Goal: Task Accomplishment & Management: Manage account settings

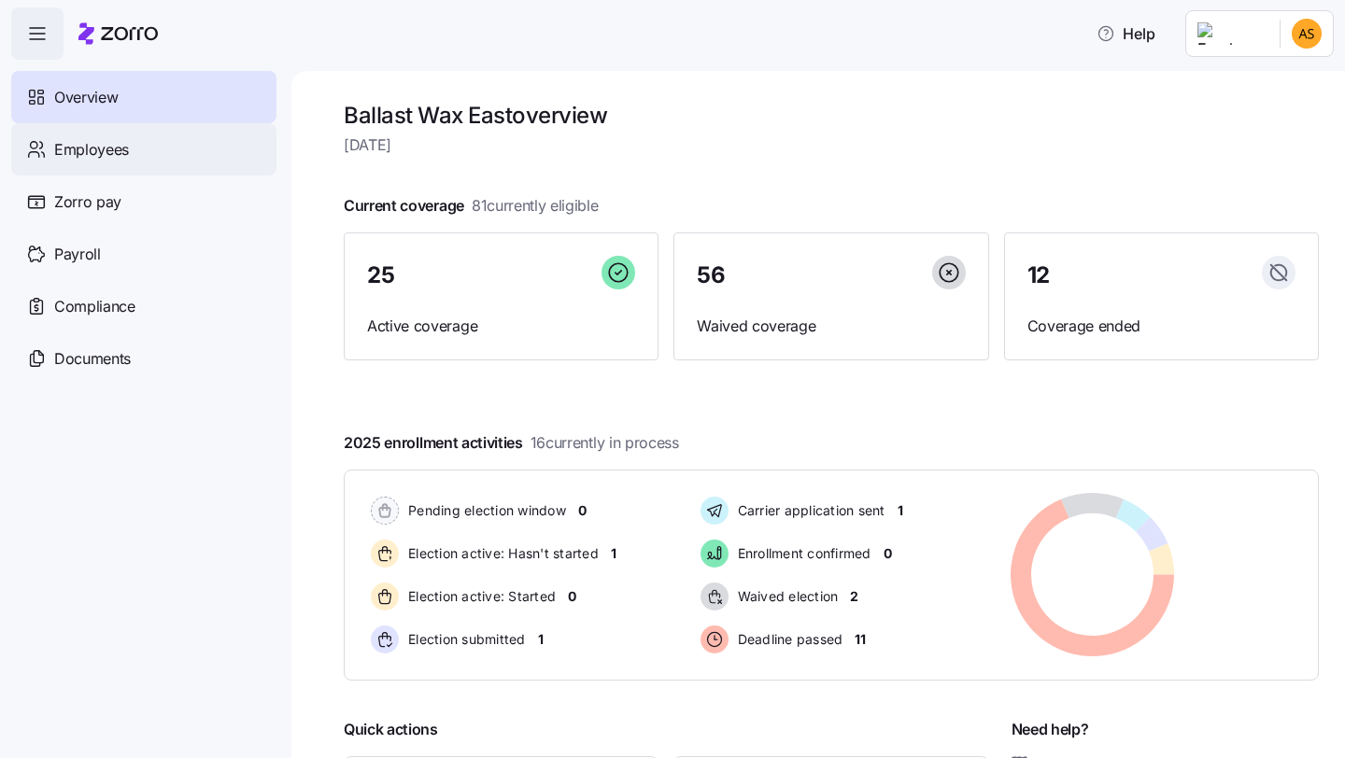
click at [109, 141] on span "Employees" at bounding box center [91, 149] width 75 height 23
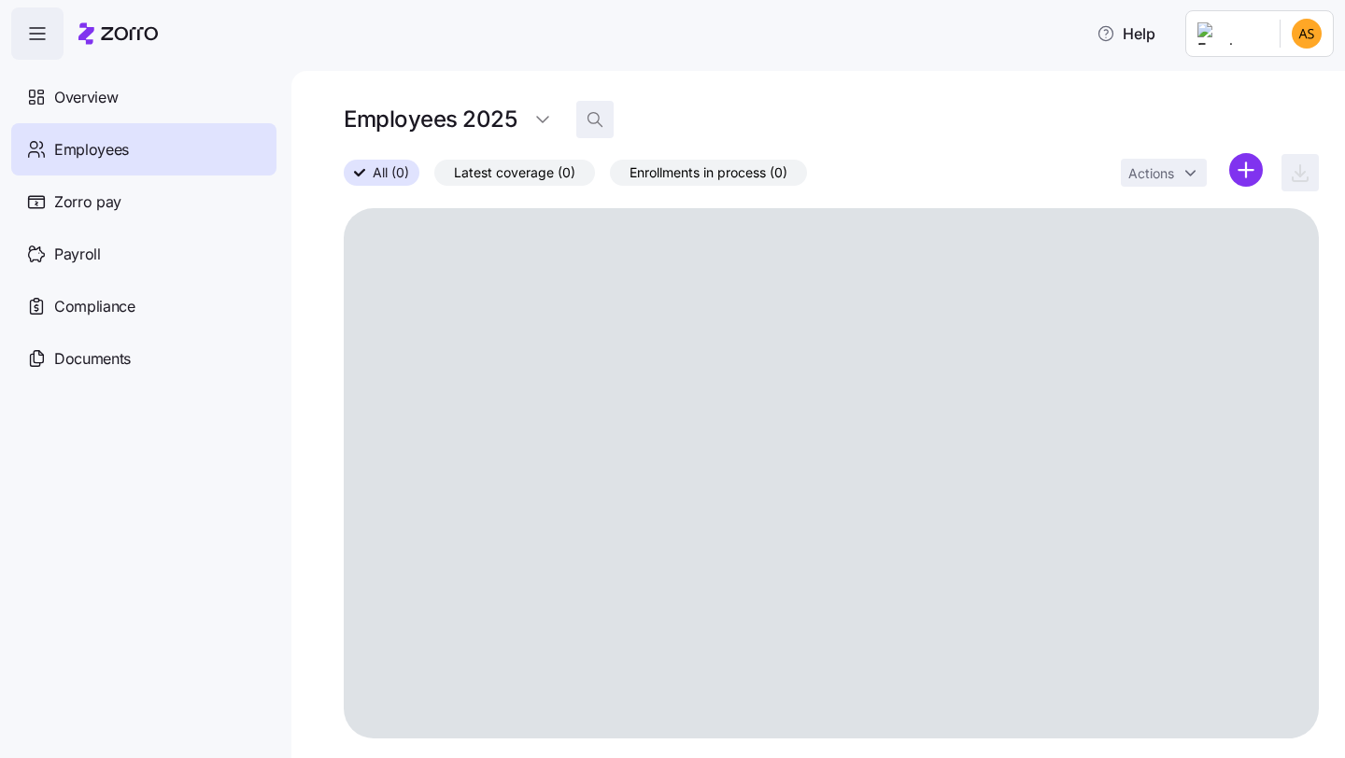
click at [588, 120] on icon "button" at bounding box center [595, 119] width 19 height 19
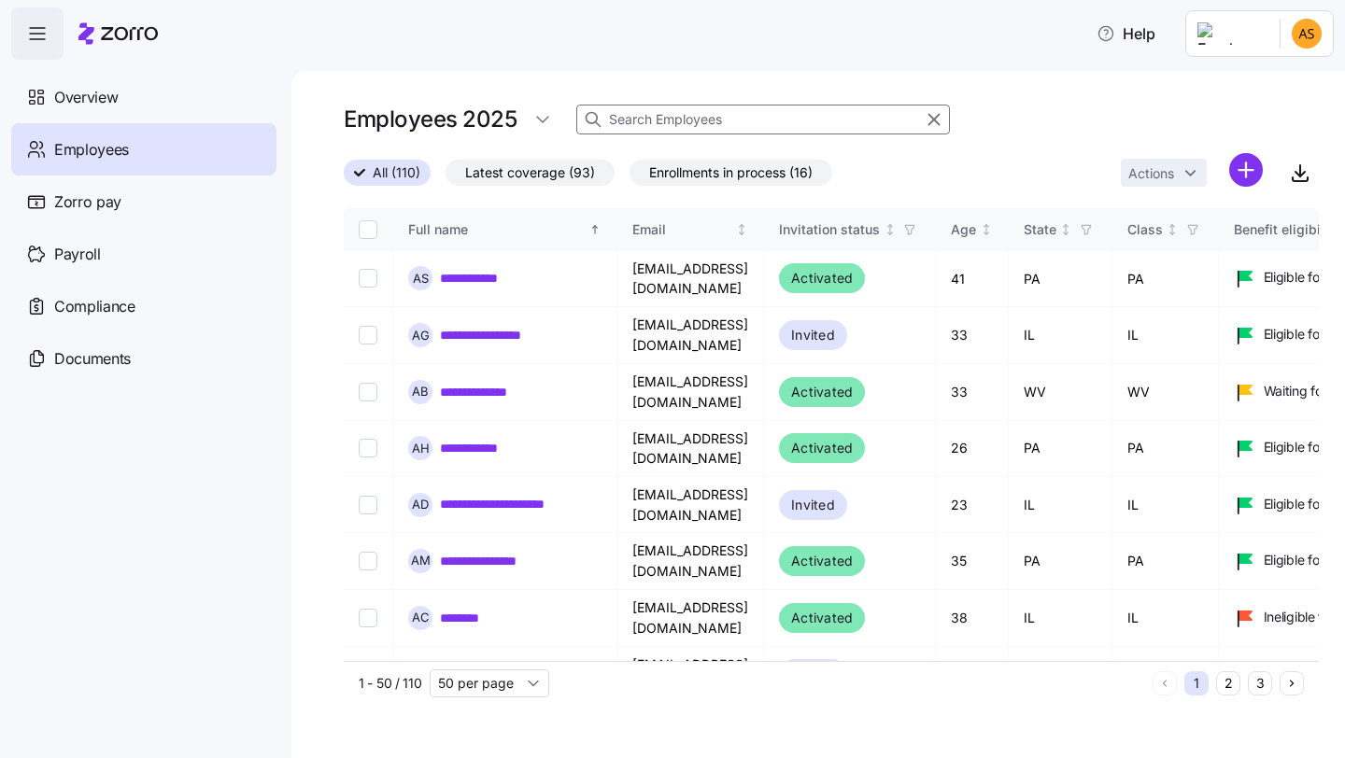
click at [636, 119] on input at bounding box center [763, 120] width 374 height 30
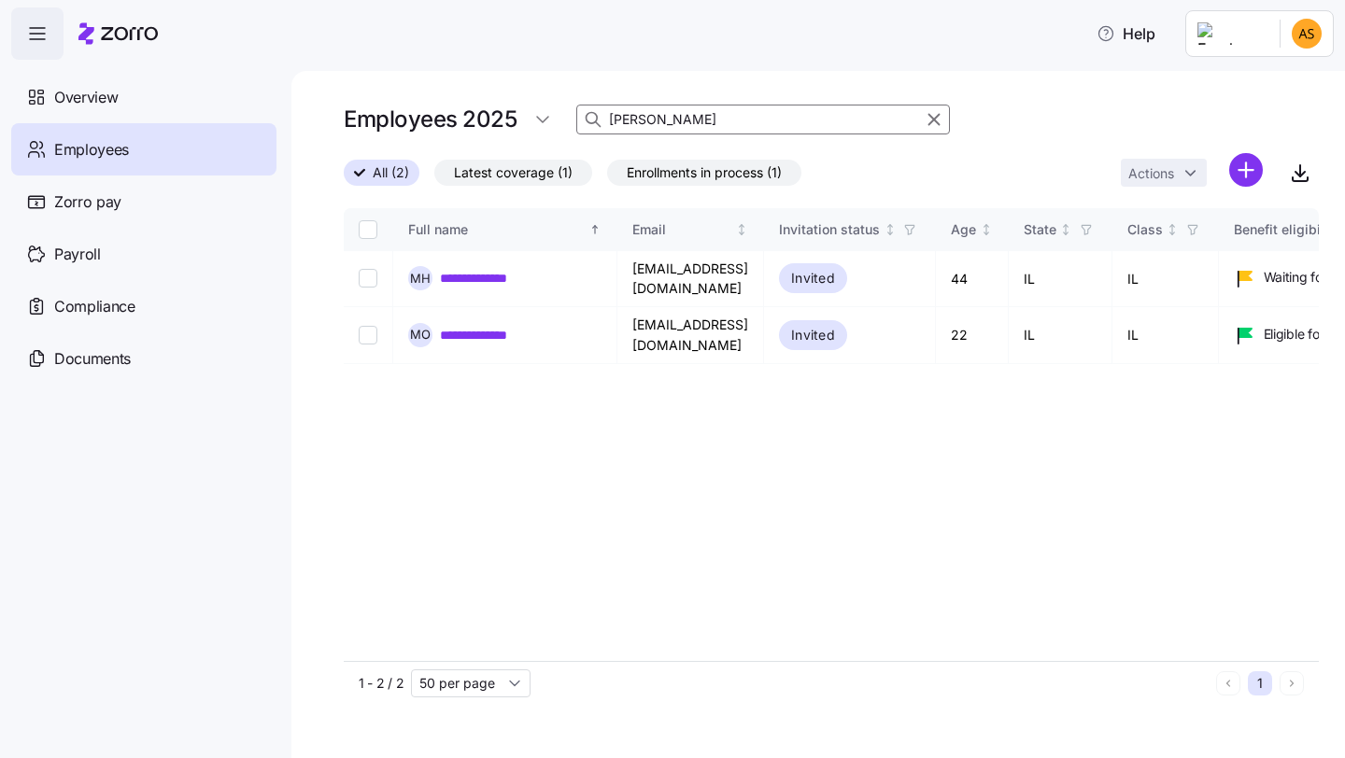
click at [616, 124] on input "[PERSON_NAME]" at bounding box center [763, 120] width 374 height 30
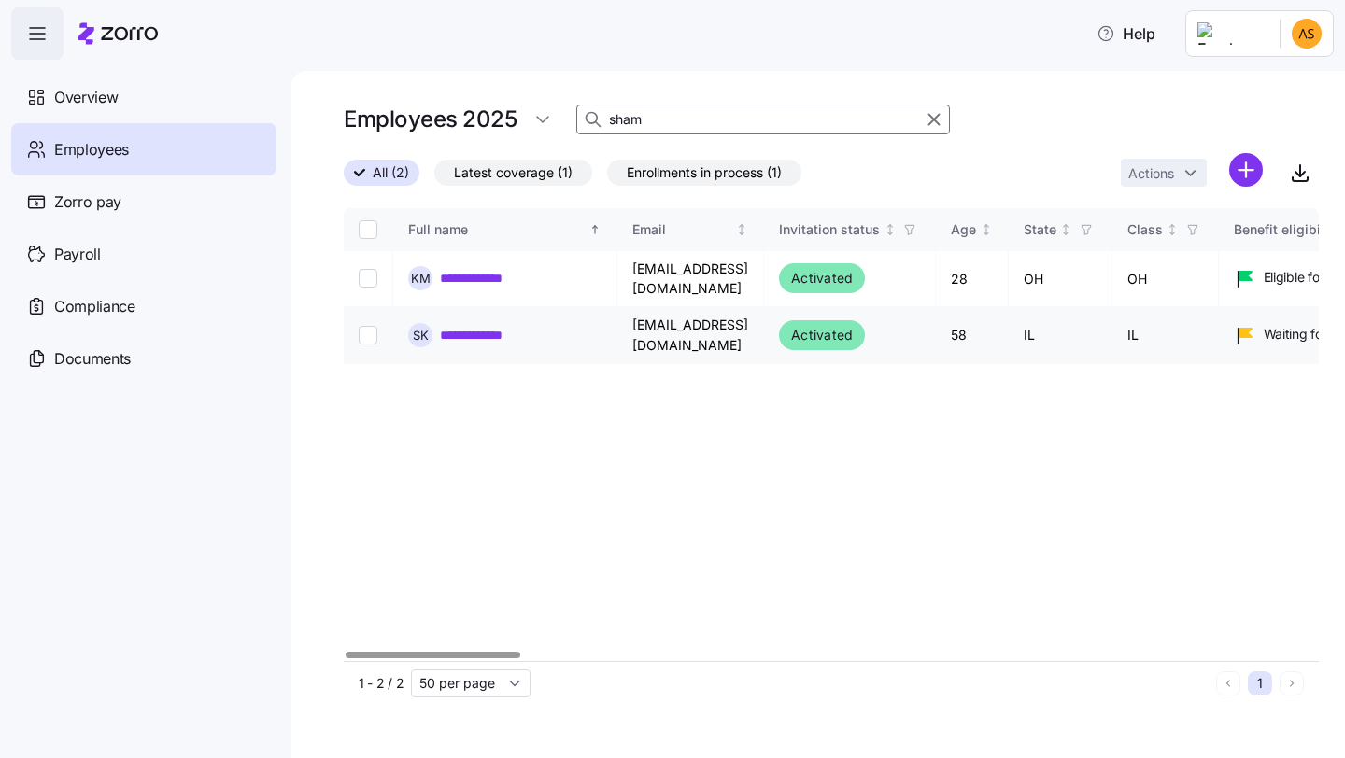
type input "sham"
click at [484, 326] on link "**********" at bounding box center [489, 335] width 98 height 19
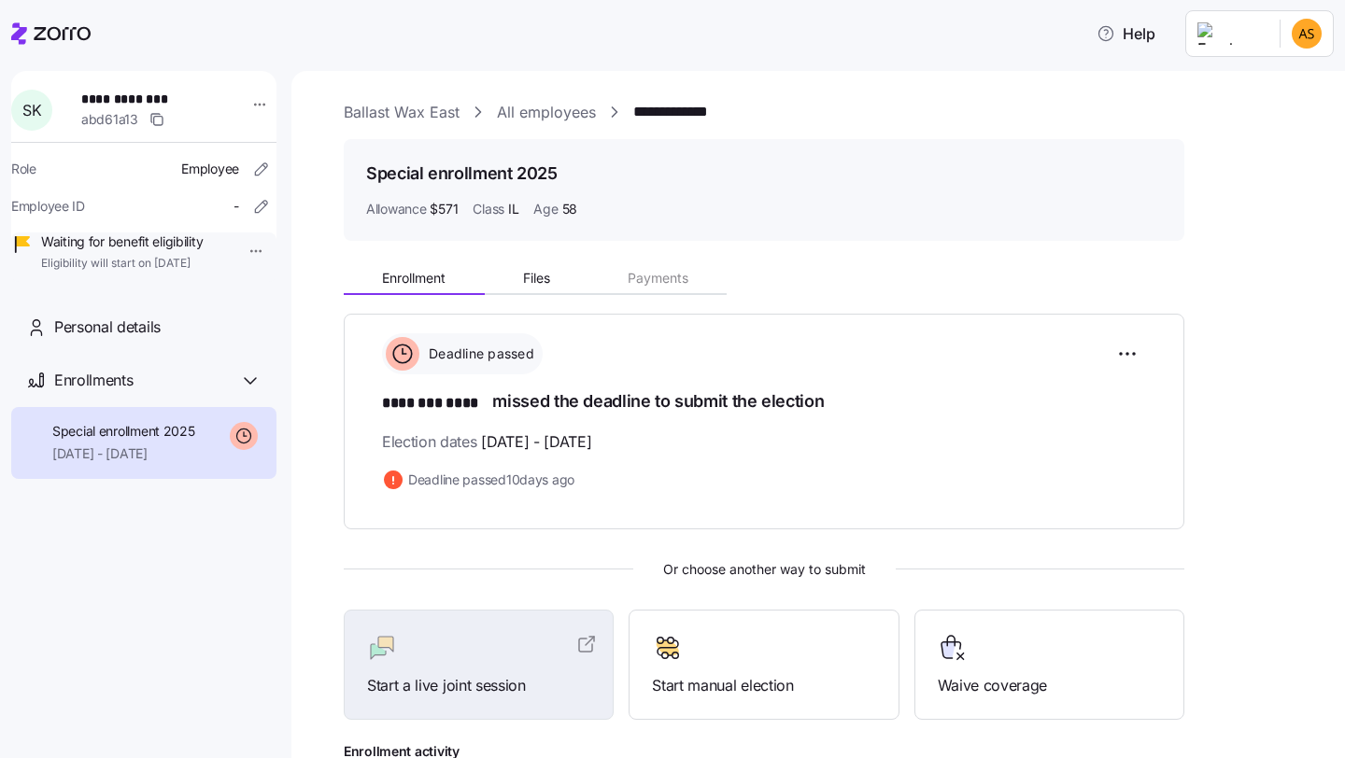
click at [399, 116] on link "Ballast Wax East" at bounding box center [402, 112] width 116 height 23
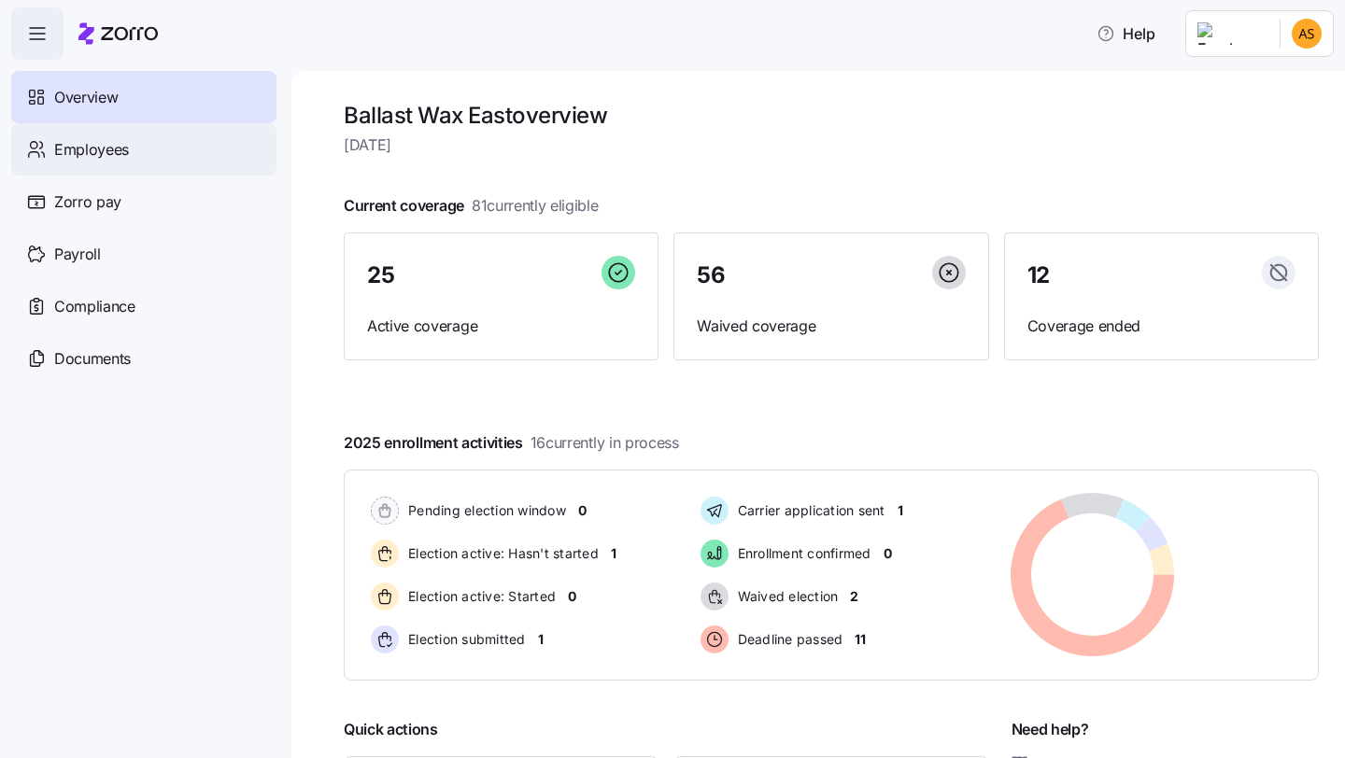
click at [206, 149] on div "Employees" at bounding box center [143, 149] width 265 height 52
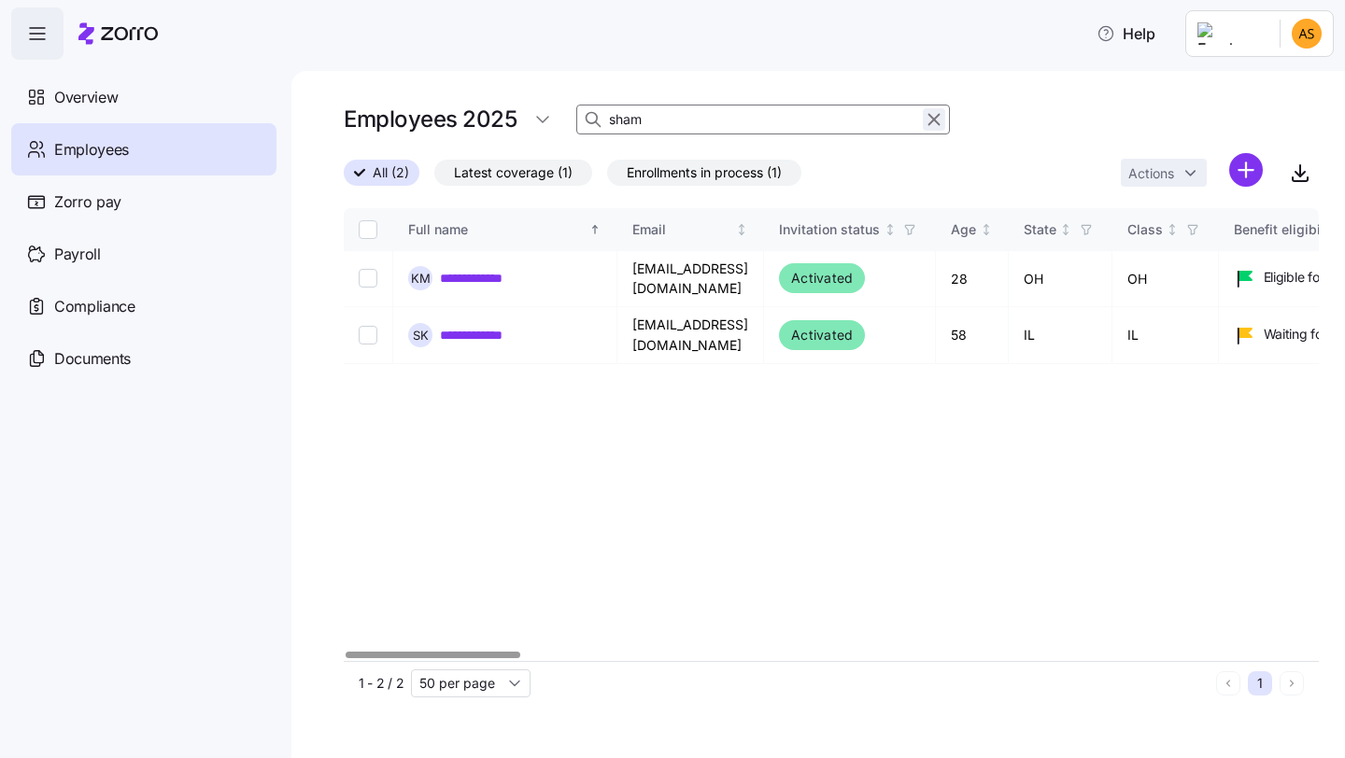
click at [937, 121] on icon "button" at bounding box center [934, 119] width 21 height 22
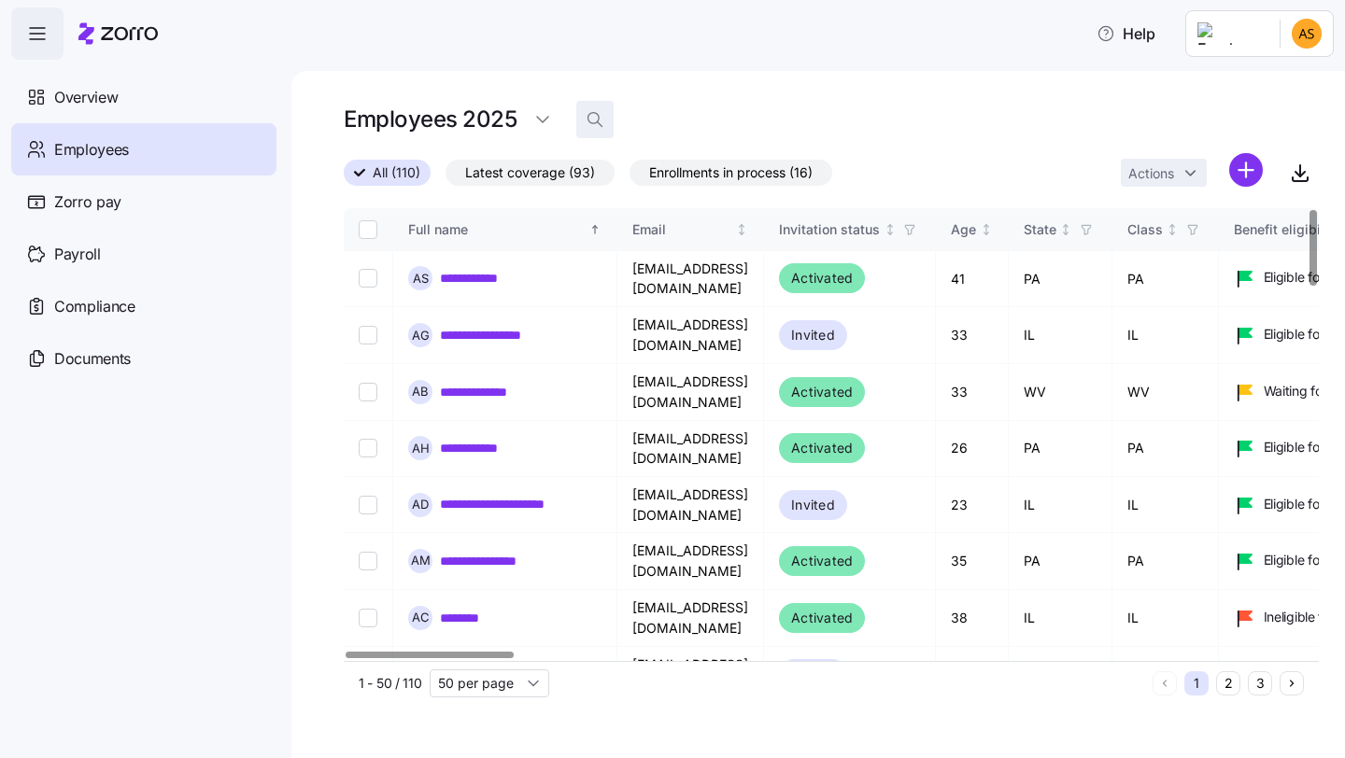
click at [600, 107] on span "button" at bounding box center [594, 119] width 35 height 35
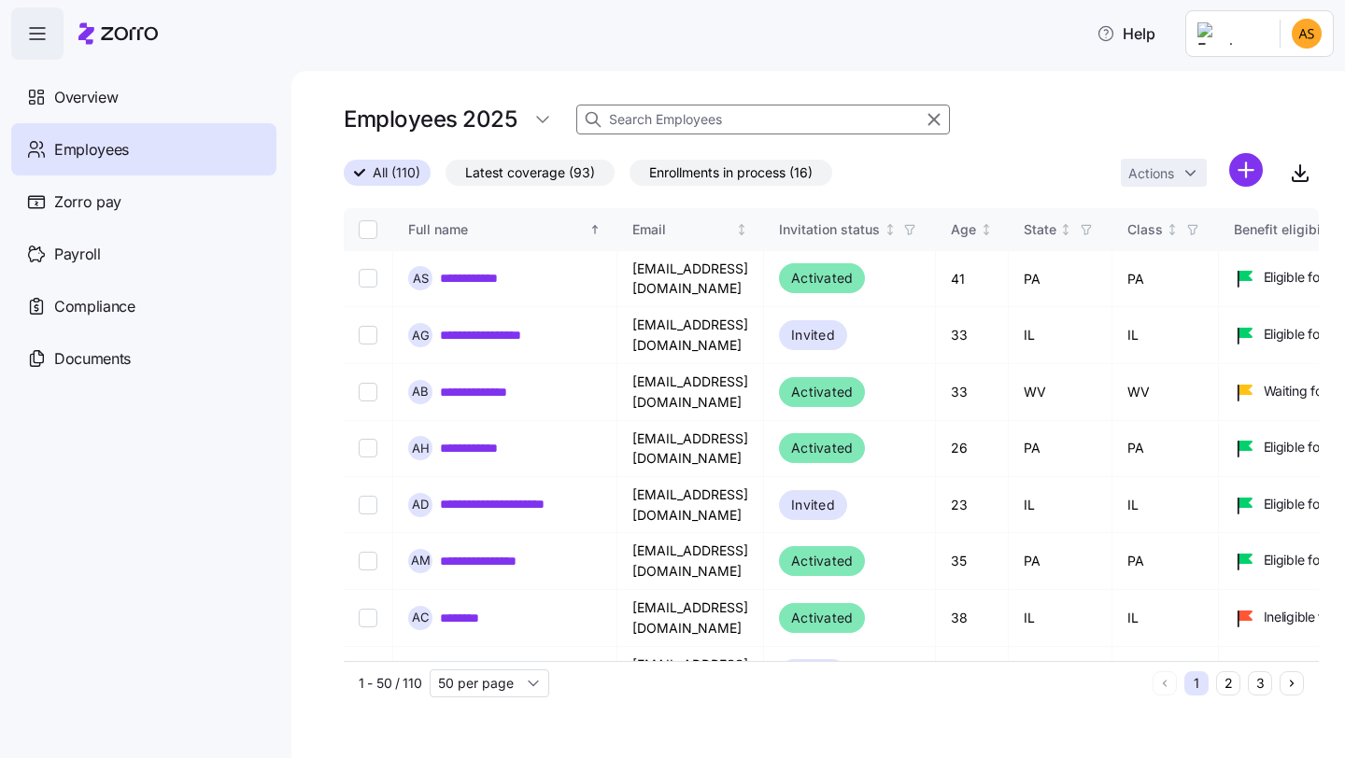
click at [658, 129] on input at bounding box center [763, 120] width 374 height 30
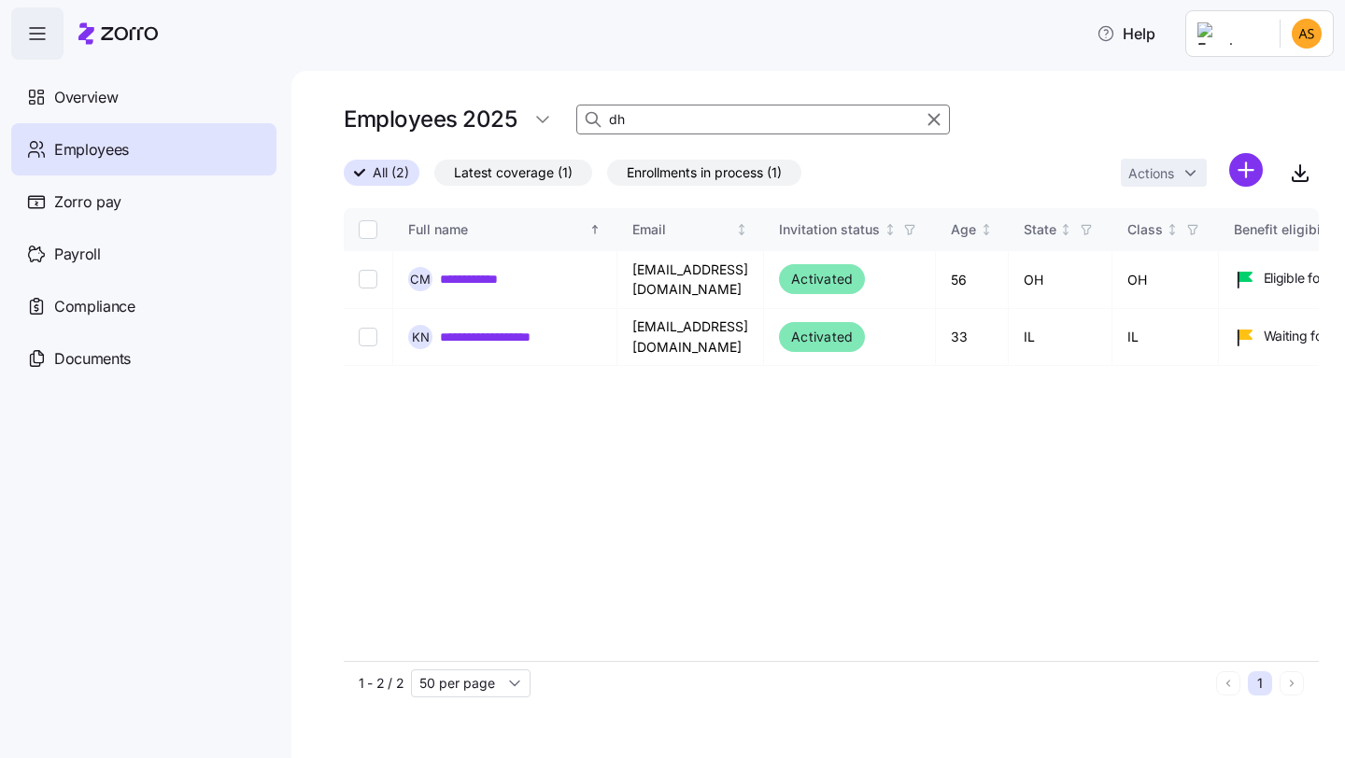
type input "d"
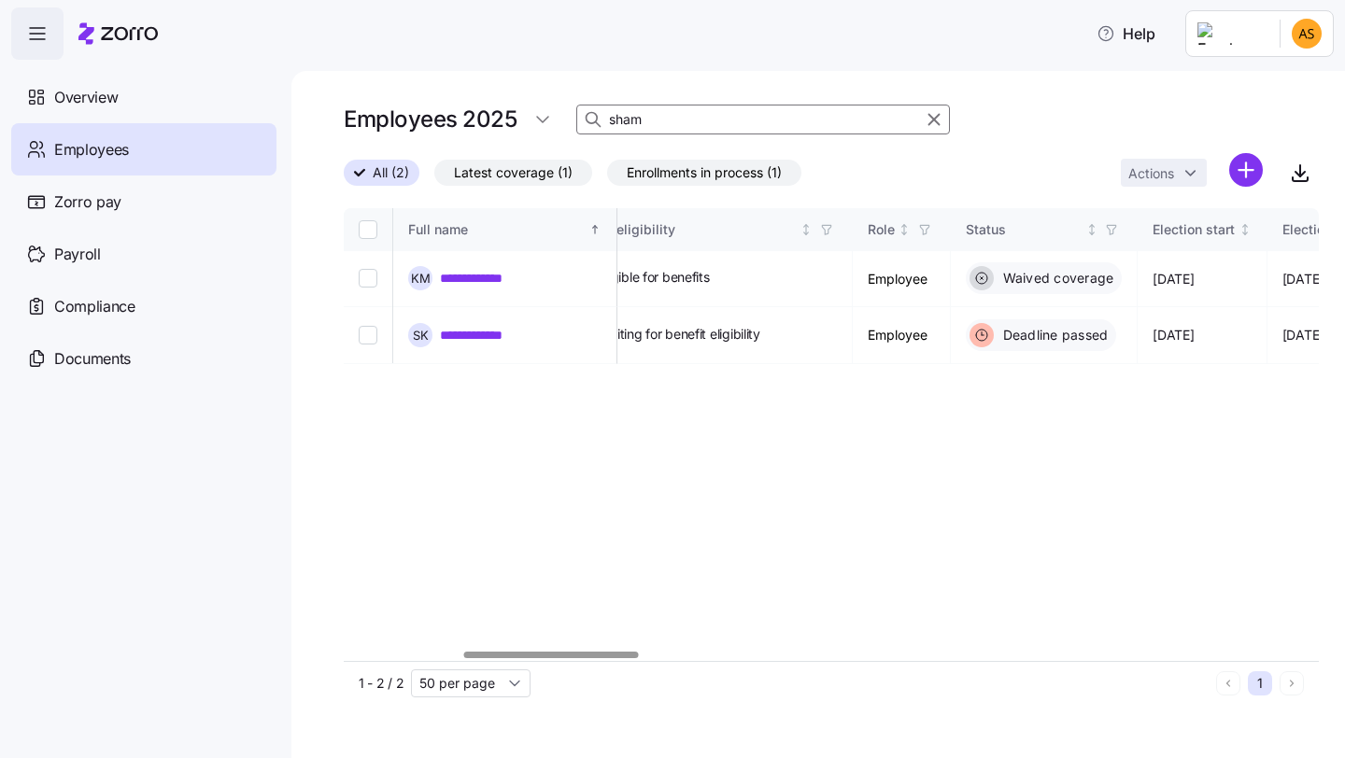
scroll to position [0, 659]
click at [612, 659] on div at bounding box center [551, 655] width 175 height 7
click at [652, 125] on input "sham" at bounding box center [763, 120] width 374 height 30
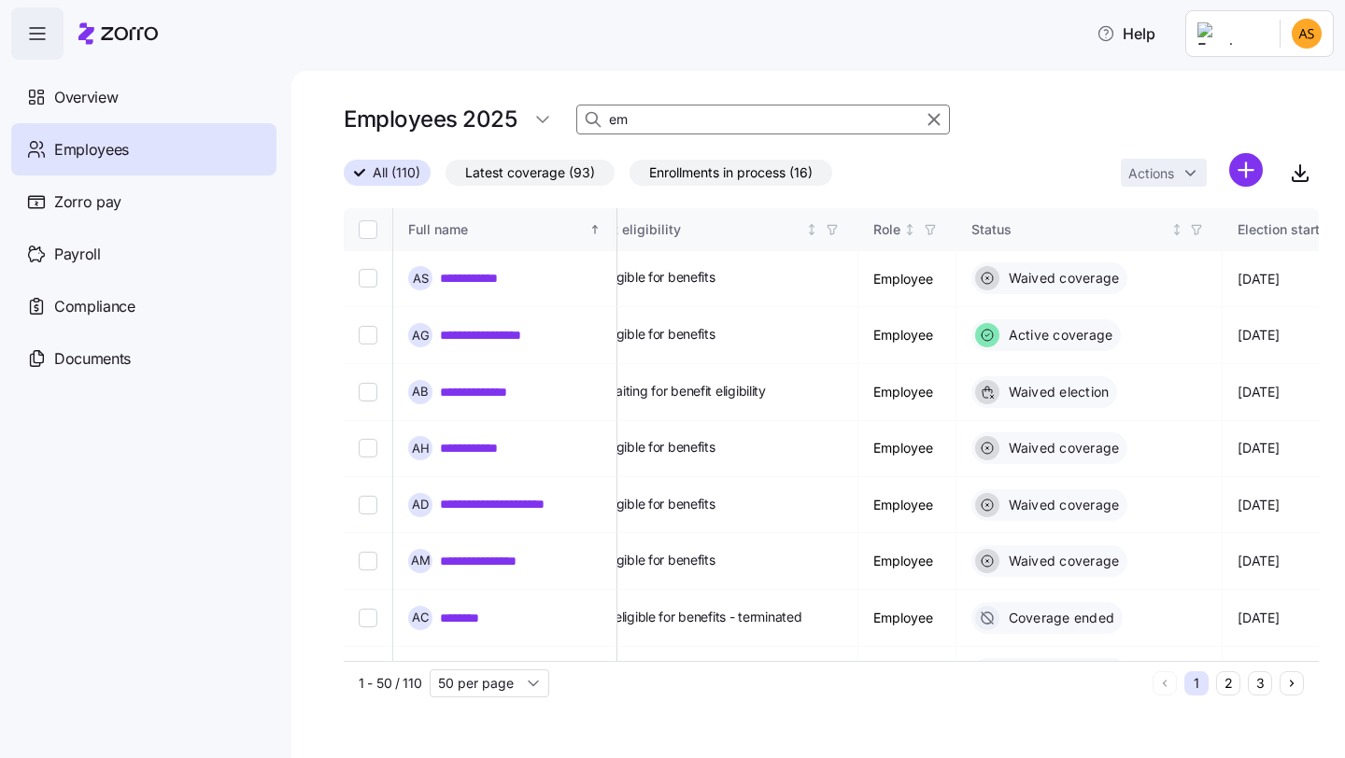
type input "e"
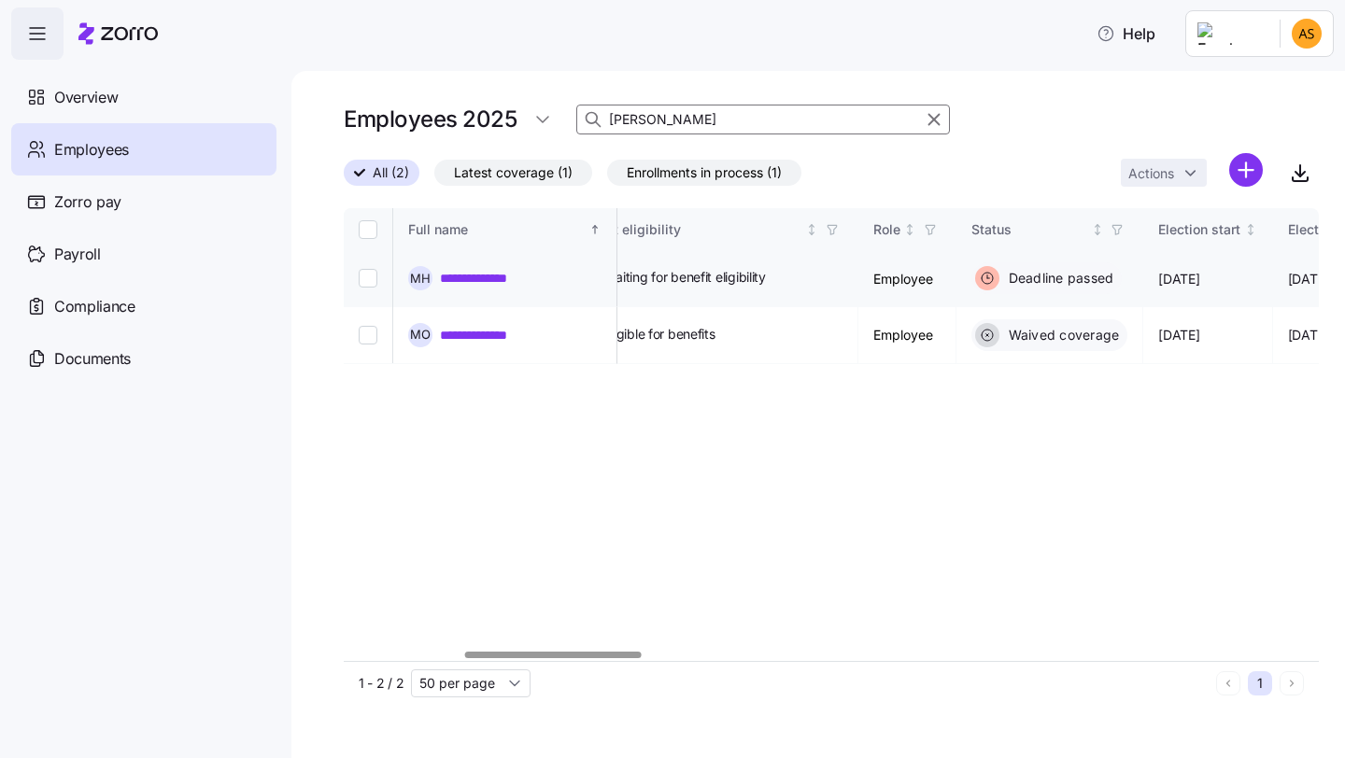
type input "[PERSON_NAME]"
click at [509, 272] on link "**********" at bounding box center [485, 278] width 90 height 19
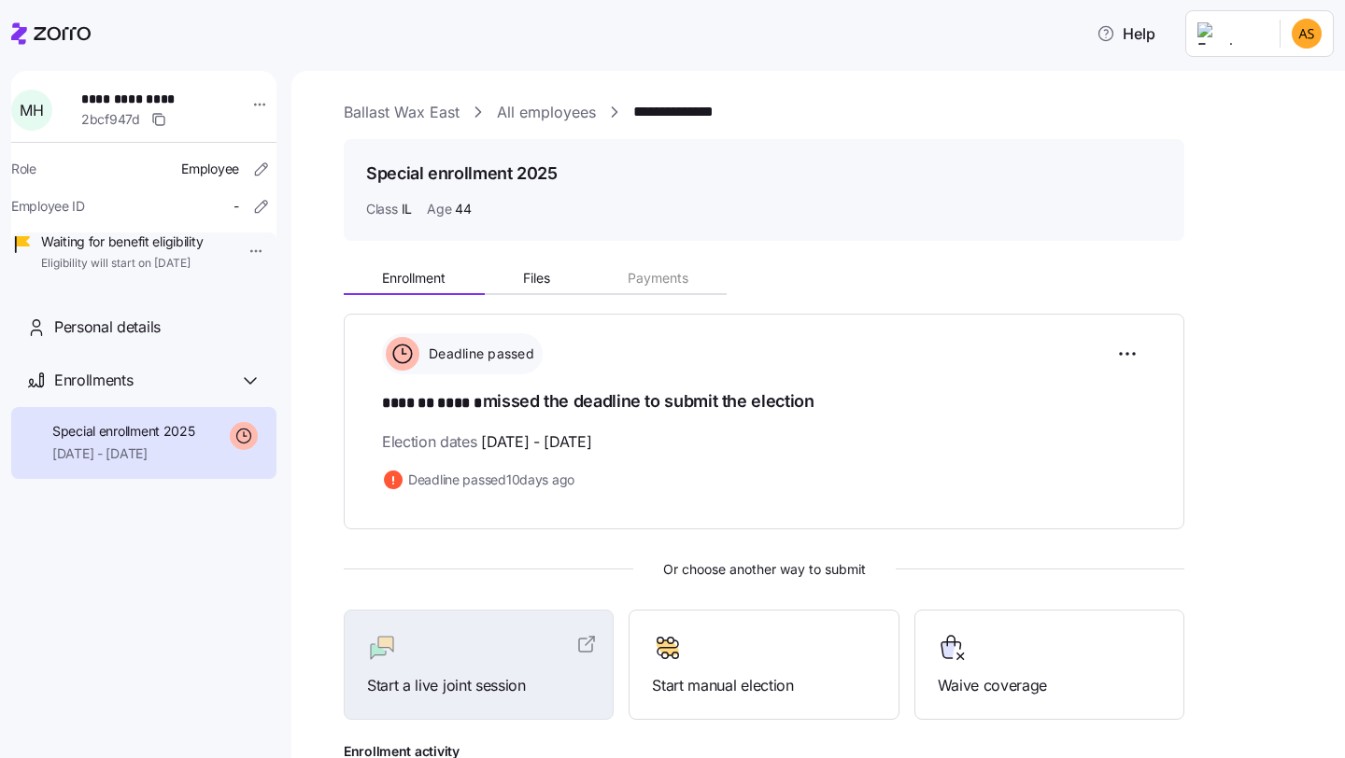
click at [534, 109] on link "All employees" at bounding box center [546, 112] width 99 height 23
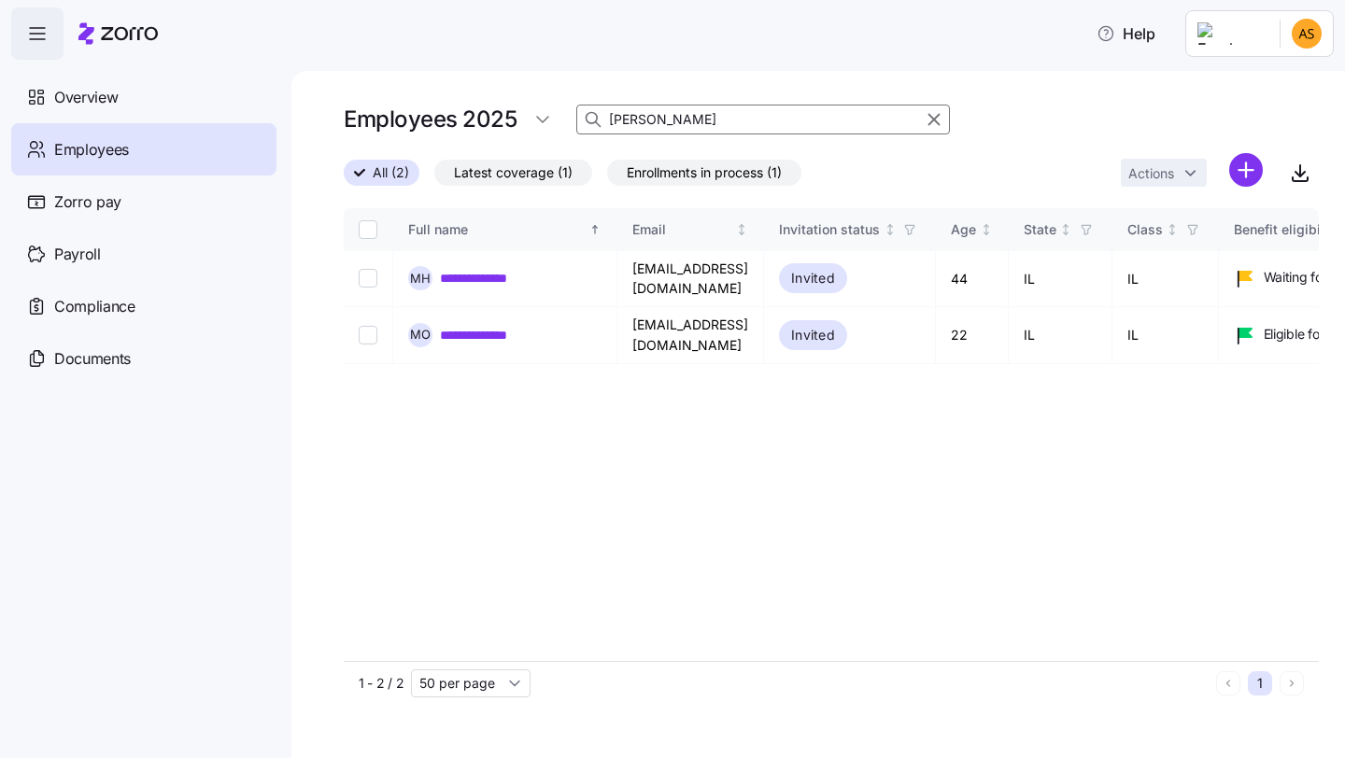
click at [633, 117] on input "[PERSON_NAME]" at bounding box center [763, 120] width 374 height 30
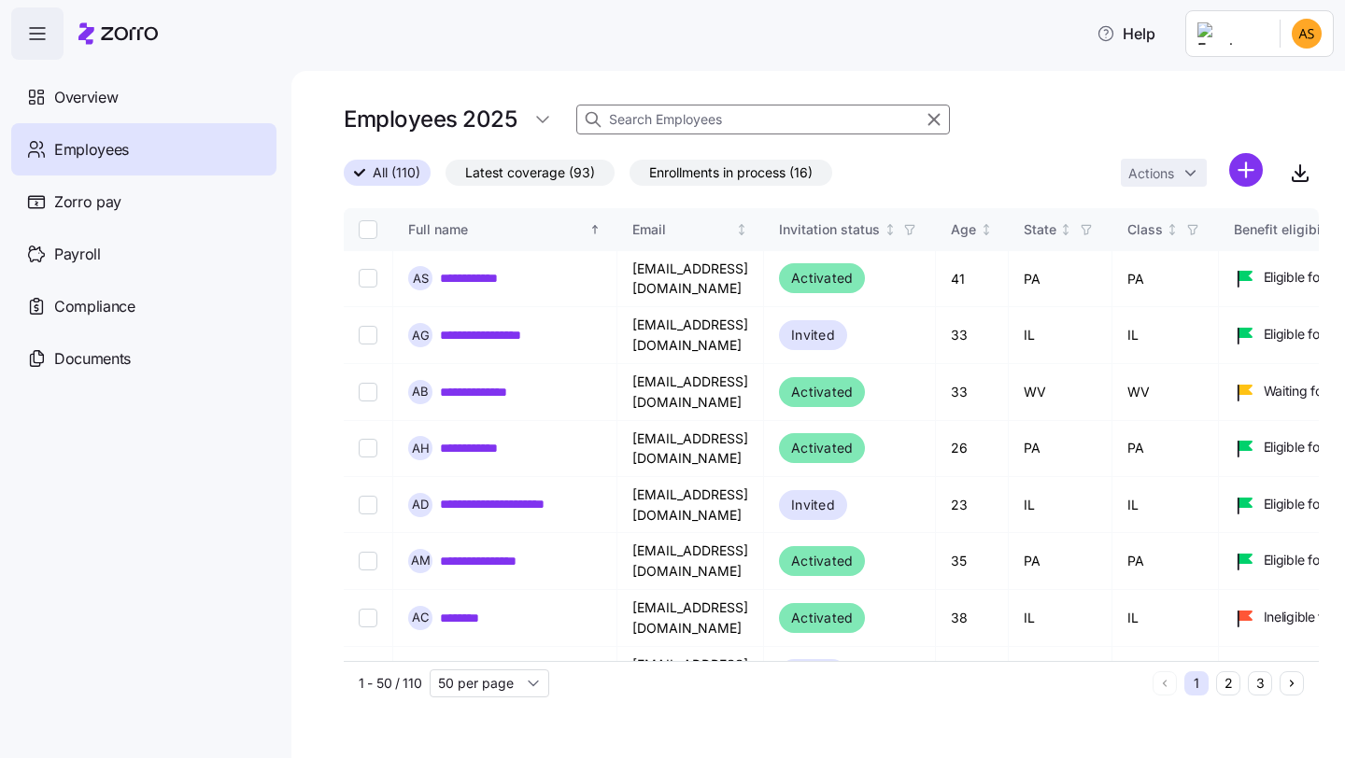
type input "s"
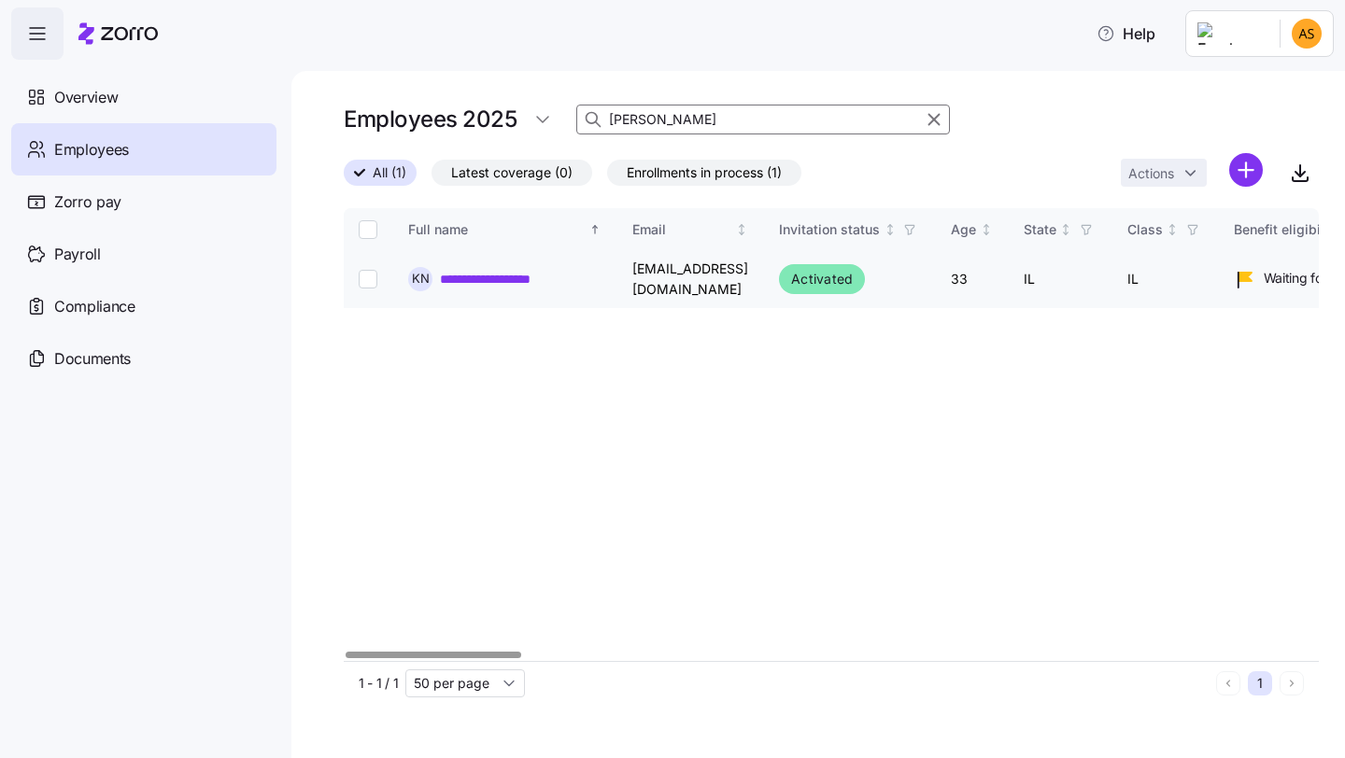
type input "[PERSON_NAME]"
click at [532, 275] on link "**********" at bounding box center [504, 279] width 129 height 19
